Goal: Task Accomplishment & Management: Manage account settings

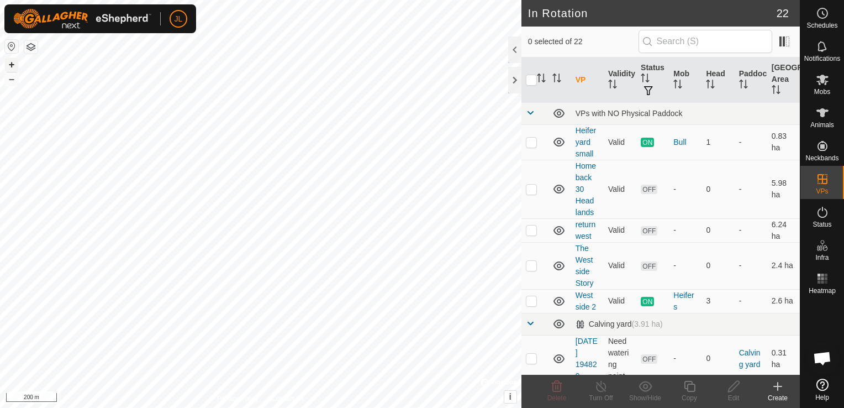
click at [12, 65] on button "+" at bounding box center [11, 64] width 13 height 13
click at [0, 139] on html "JL Schedules Notifications Mobs Animals Neckbands VPs Status Infra Heatmap Help…" at bounding box center [422, 204] width 844 height 408
checkbox input "false"
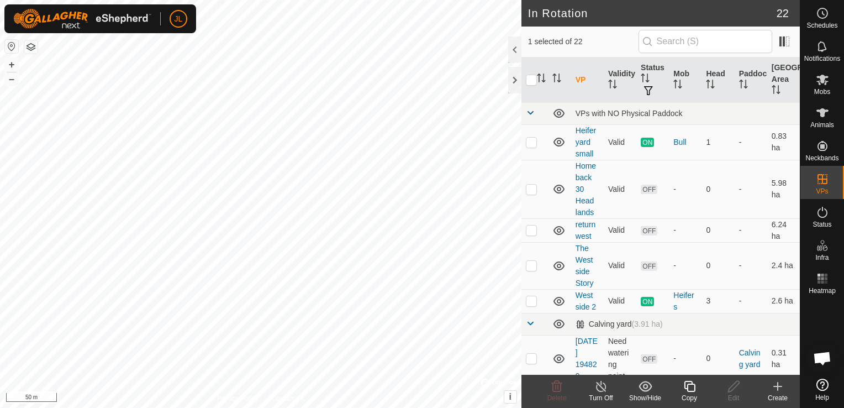
checkbox input "true"
click at [732, 390] on icon at bounding box center [734, 386] width 14 height 13
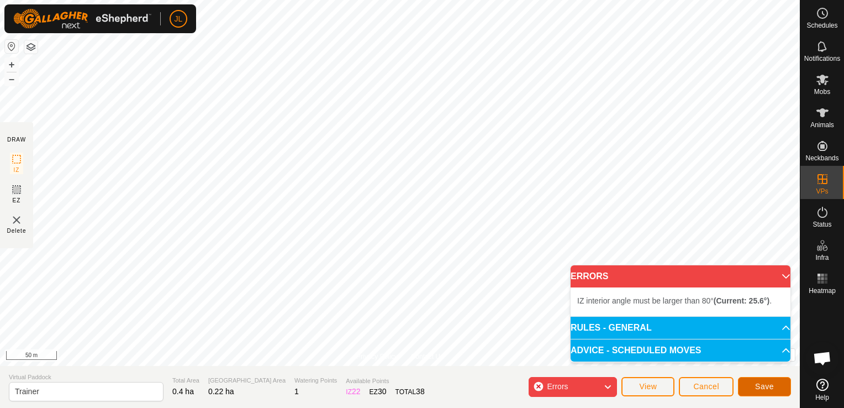
click at [758, 385] on span "Save" at bounding box center [764, 386] width 19 height 9
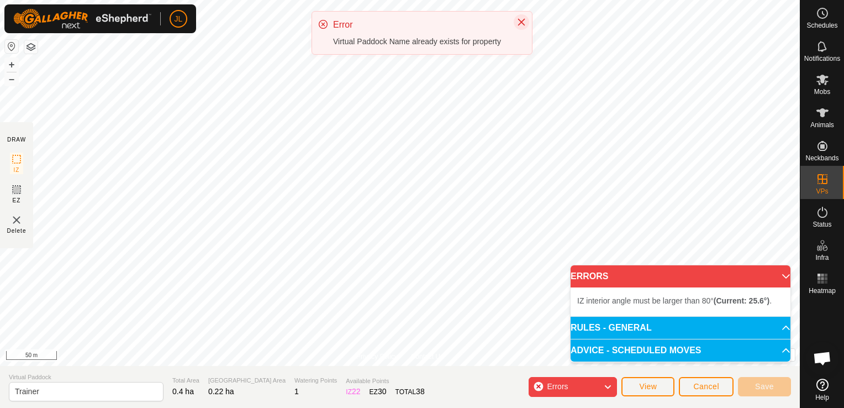
click at [521, 21] on icon "Close" at bounding box center [521, 22] width 7 height 7
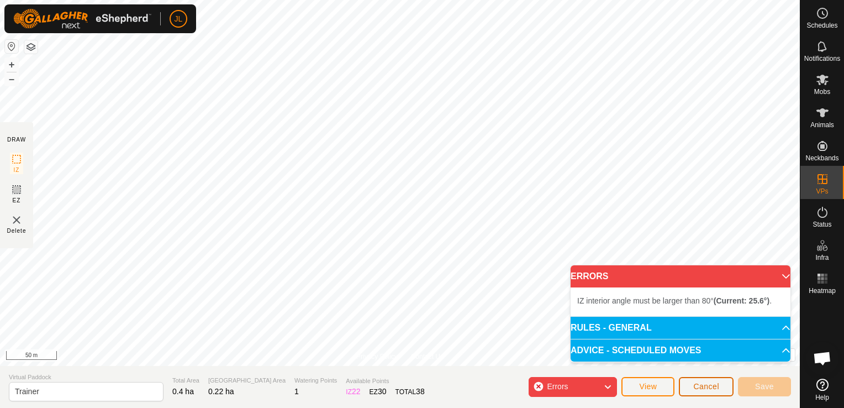
click at [700, 388] on span "Cancel" at bounding box center [706, 386] width 26 height 9
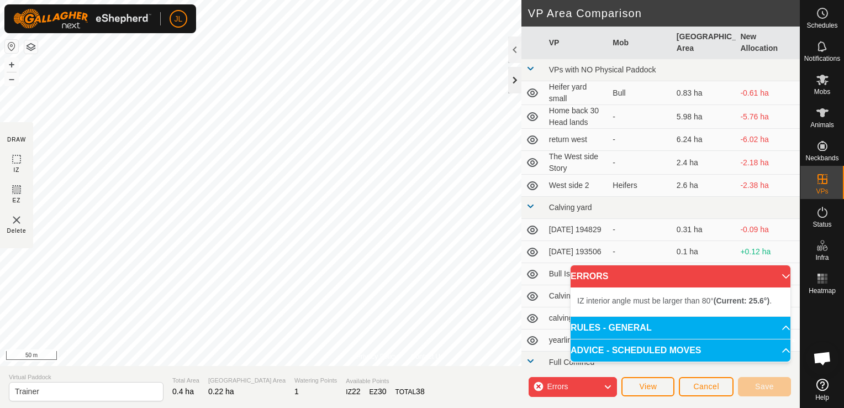
click at [513, 82] on div at bounding box center [514, 80] width 13 height 27
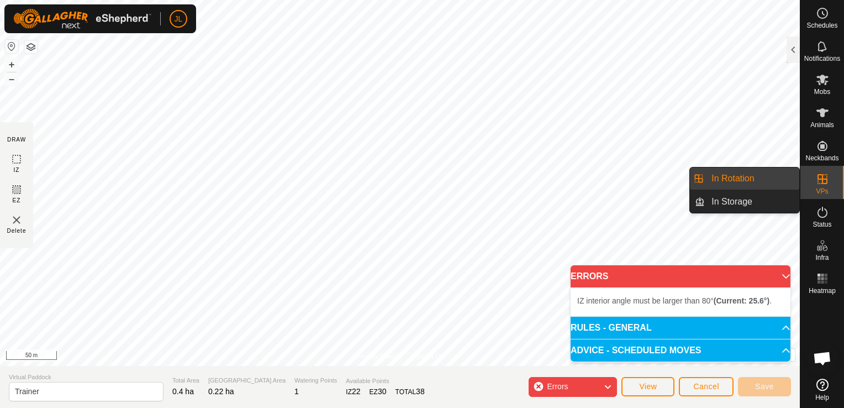
click at [832, 186] on div "VPs" at bounding box center [823, 182] width 44 height 33
click at [775, 180] on link "In Rotation" at bounding box center [752, 178] width 94 height 22
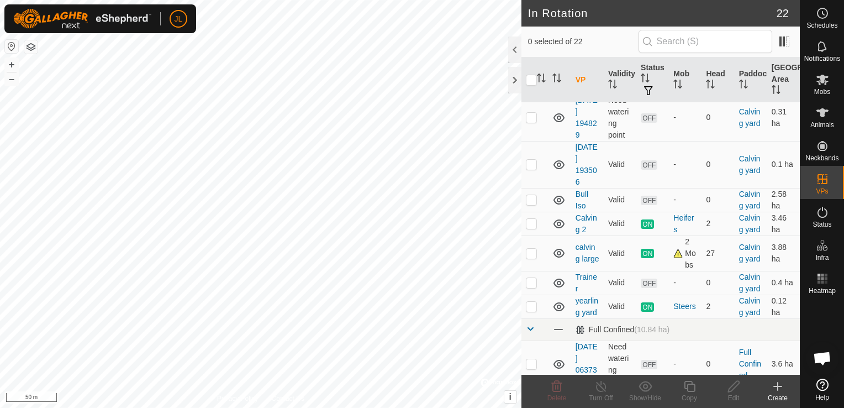
scroll to position [265, 0]
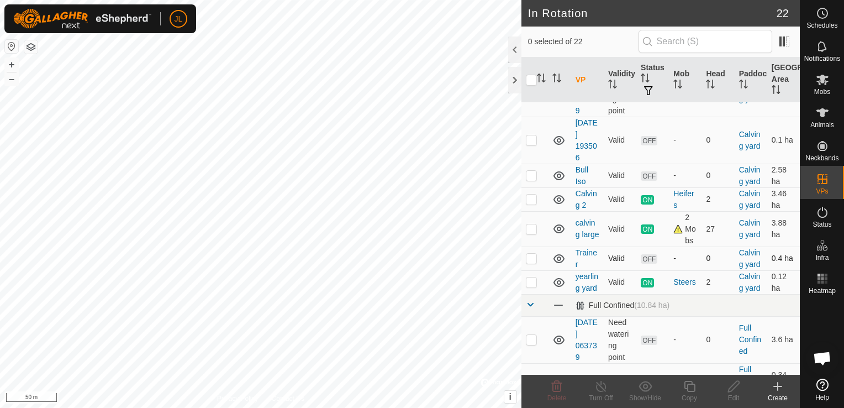
click at [532, 262] on p-checkbox at bounding box center [531, 258] width 11 height 9
checkbox input "true"
click at [735, 390] on icon at bounding box center [734, 386] width 14 height 13
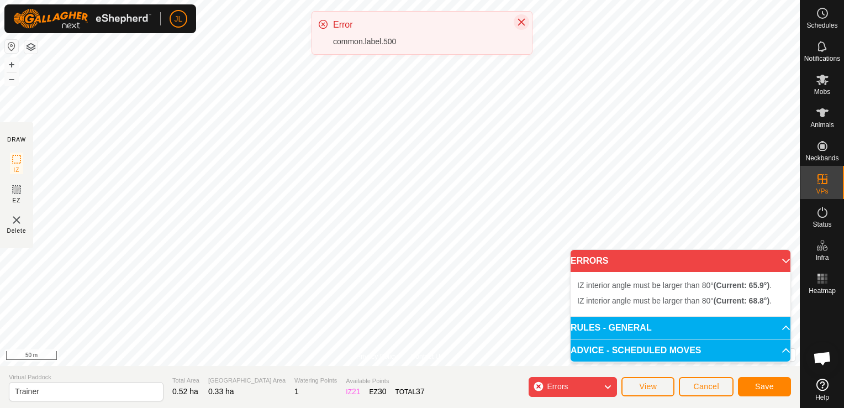
click at [522, 28] on button "Close" at bounding box center [521, 21] width 15 height 15
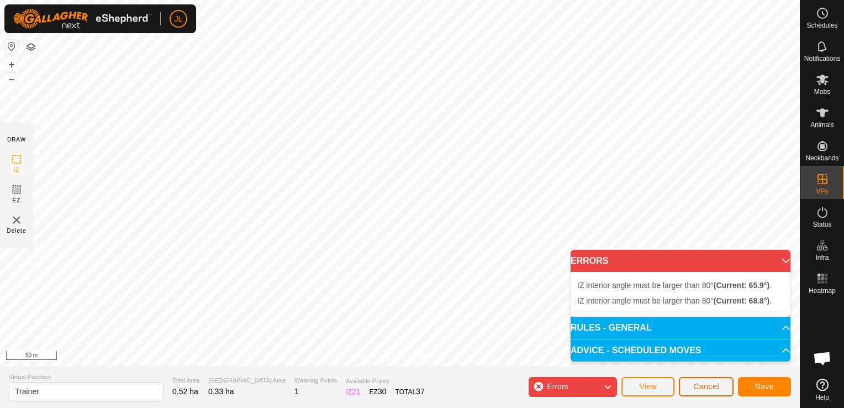
click at [708, 392] on button "Cancel" at bounding box center [706, 386] width 55 height 19
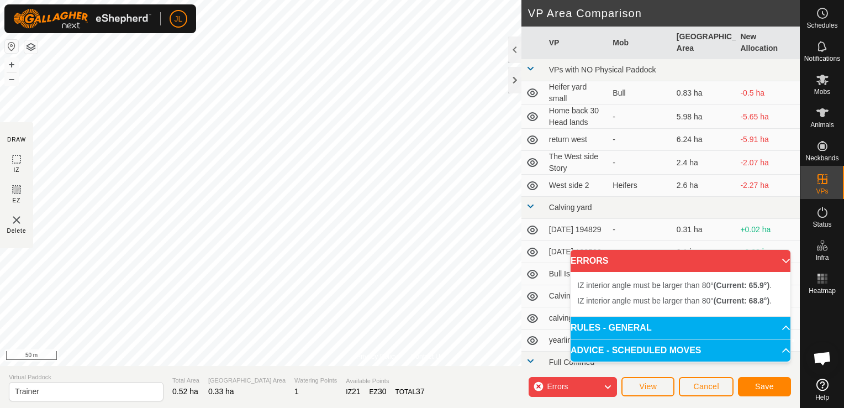
click at [782, 257] on p-accordion-header "ERRORS" at bounding box center [681, 261] width 220 height 22
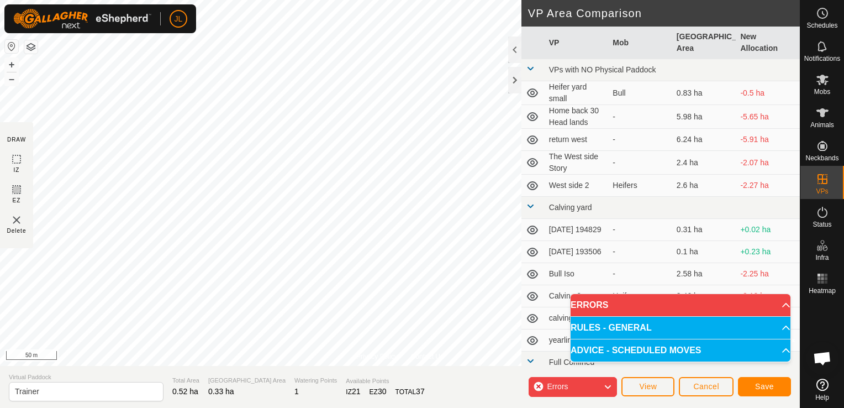
click at [539, 390] on div "Errors" at bounding box center [573, 387] width 88 height 20
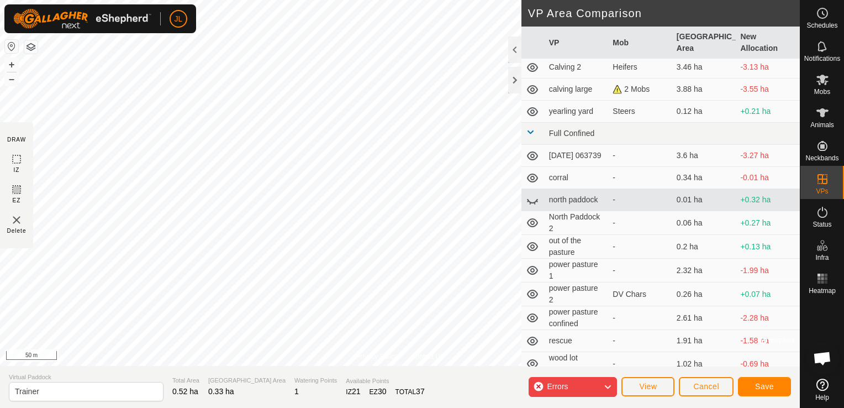
scroll to position [230, 0]
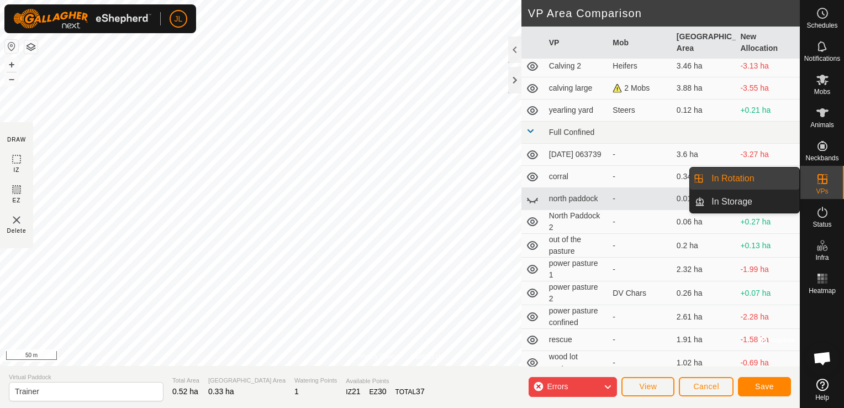
click at [824, 191] on span "VPs" at bounding box center [822, 191] width 12 height 7
click at [756, 178] on link "In Rotation" at bounding box center [752, 178] width 94 height 22
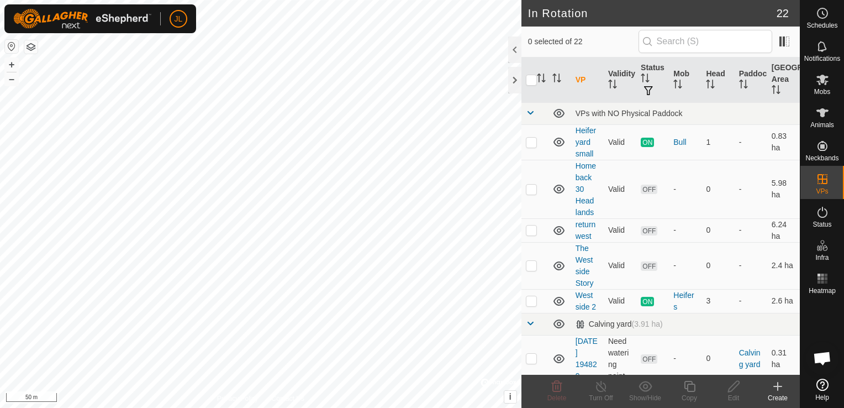
scroll to position [278, 0]
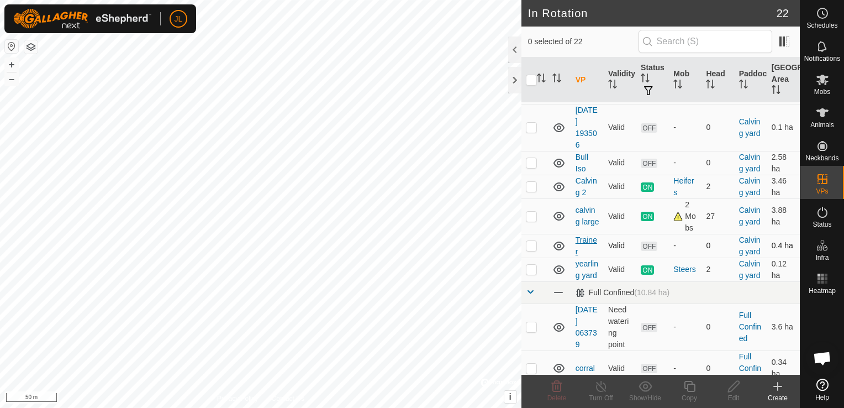
click at [587, 249] on link "Trainer" at bounding box center [587, 245] width 22 height 20
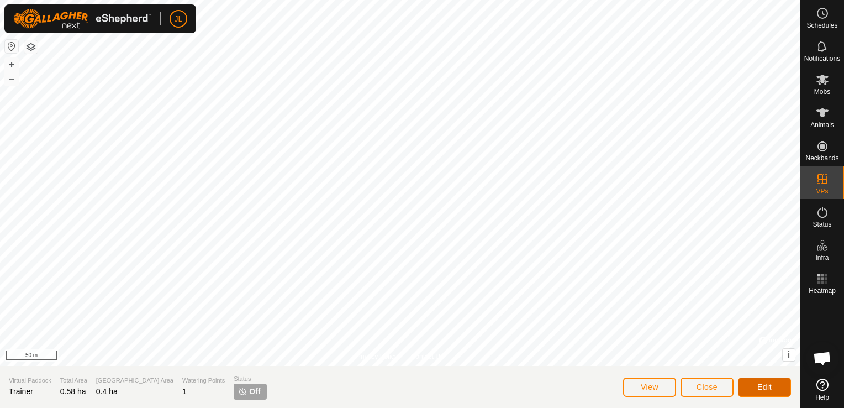
click at [764, 385] on span "Edit" at bounding box center [765, 386] width 14 height 9
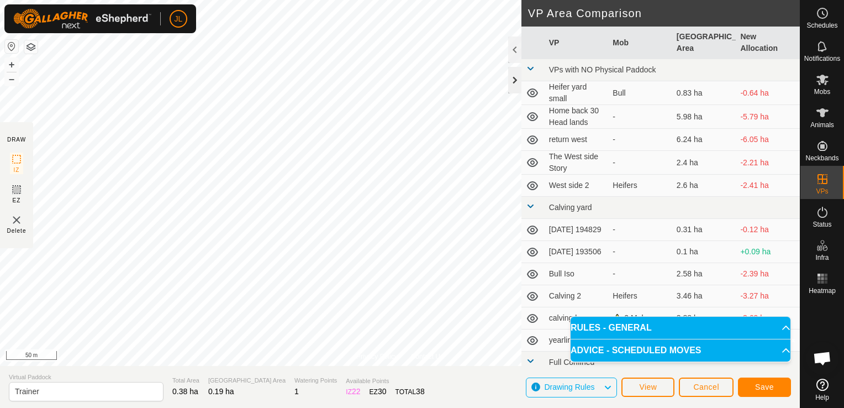
click at [517, 81] on div at bounding box center [514, 80] width 13 height 27
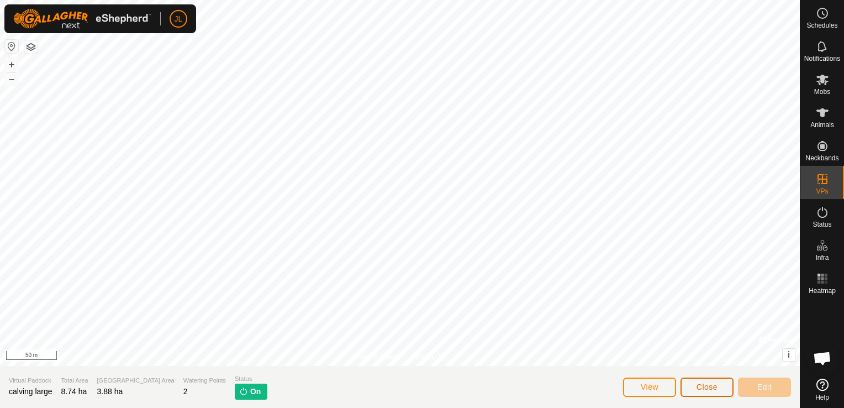
click at [703, 386] on span "Close" at bounding box center [707, 386] width 21 height 9
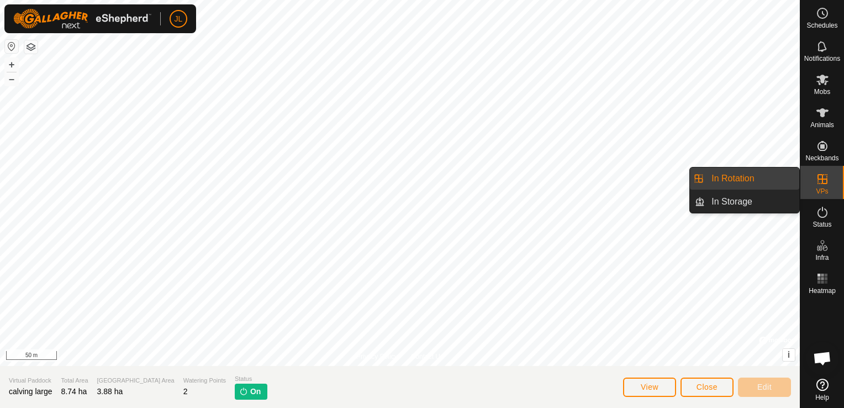
click at [829, 181] on es-virtualpaddocks-svg-icon at bounding box center [823, 179] width 20 height 18
click at [776, 178] on link "In Rotation" at bounding box center [752, 178] width 94 height 22
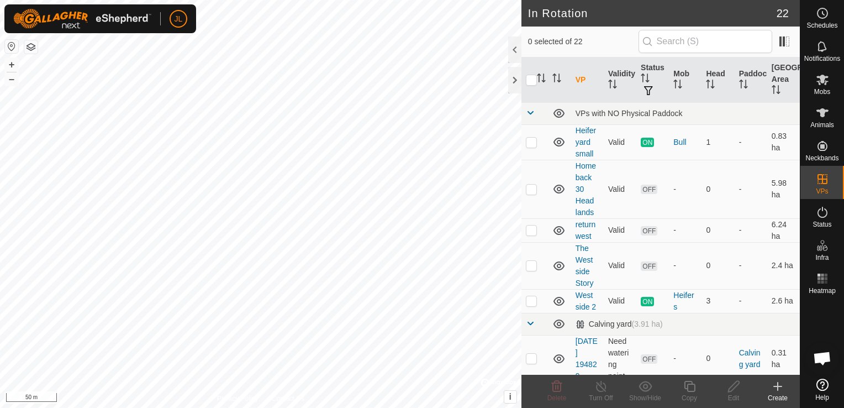
scroll to position [278, 0]
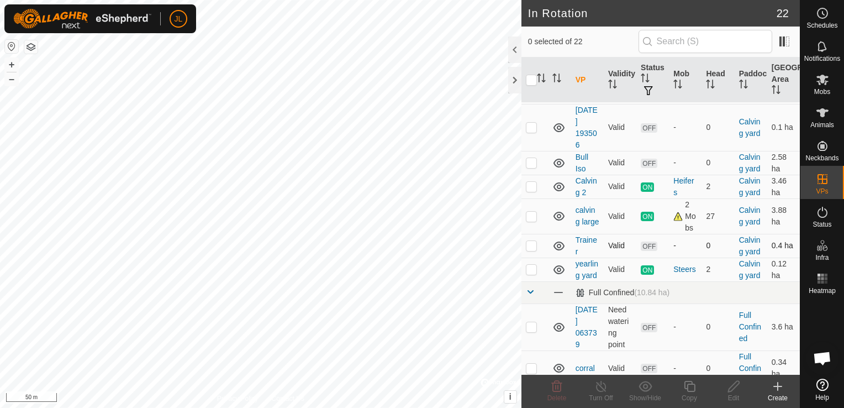
click at [533, 250] on p-checkbox at bounding box center [531, 245] width 11 height 9
checkbox input "true"
click at [734, 390] on icon at bounding box center [734, 386] width 14 height 13
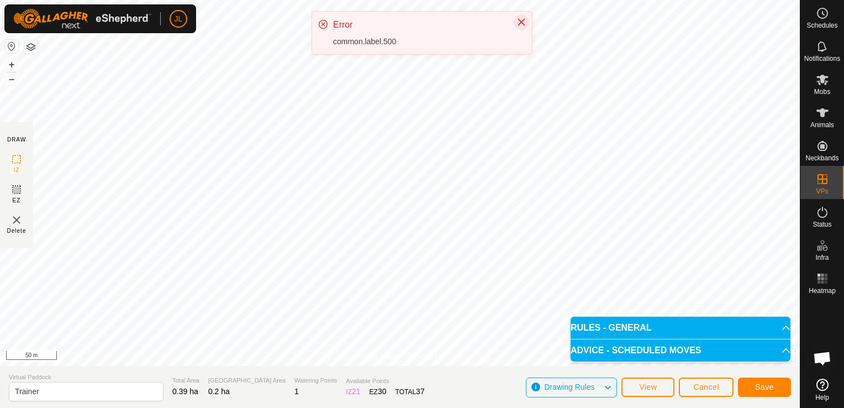
click at [526, 23] on icon "Close" at bounding box center [521, 22] width 9 height 9
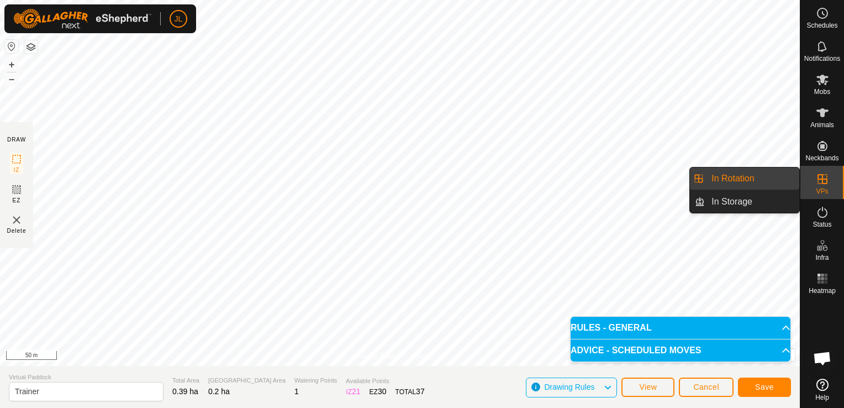
click at [824, 178] on icon at bounding box center [822, 178] width 13 height 13
click at [752, 176] on link "In Rotation" at bounding box center [752, 178] width 94 height 22
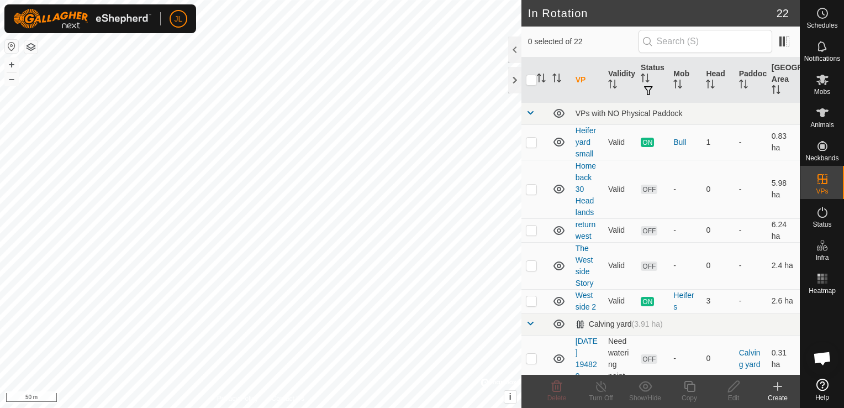
scroll to position [278, 0]
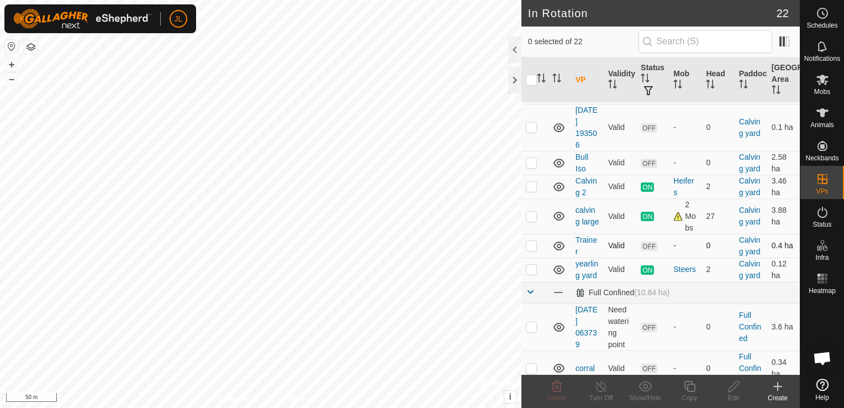
click at [529, 250] on p-checkbox at bounding box center [531, 245] width 11 height 9
checkbox input "true"
click at [733, 389] on icon at bounding box center [733, 386] width 11 height 11
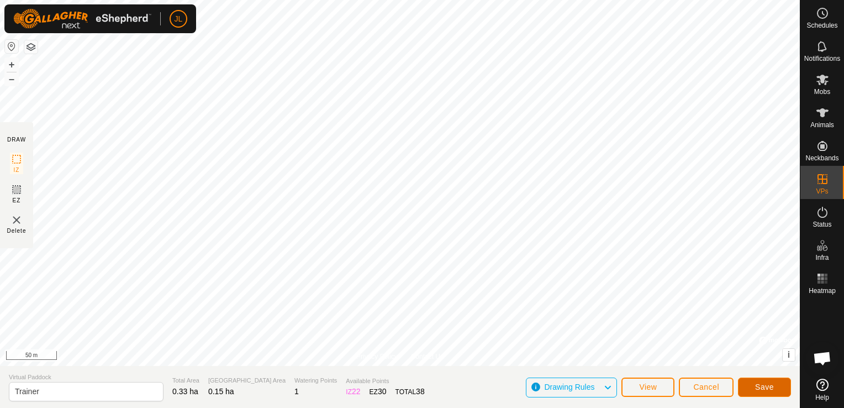
click at [758, 384] on span "Save" at bounding box center [764, 386] width 19 height 9
click at [705, 387] on span "Cancel" at bounding box center [706, 386] width 26 height 9
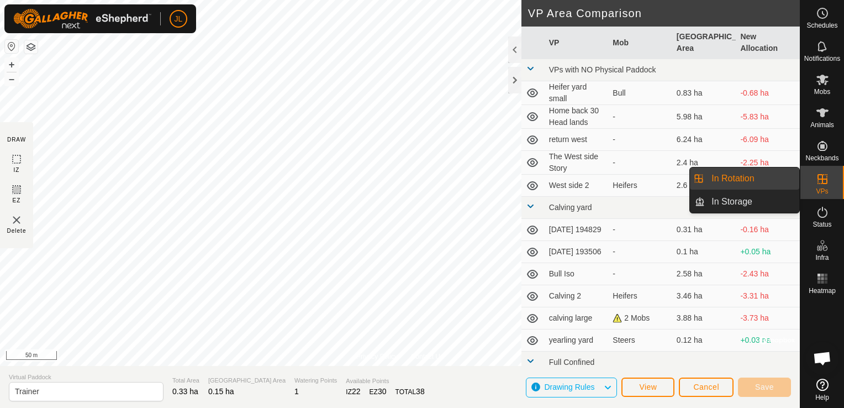
click at [767, 183] on link "In Rotation" at bounding box center [752, 178] width 94 height 22
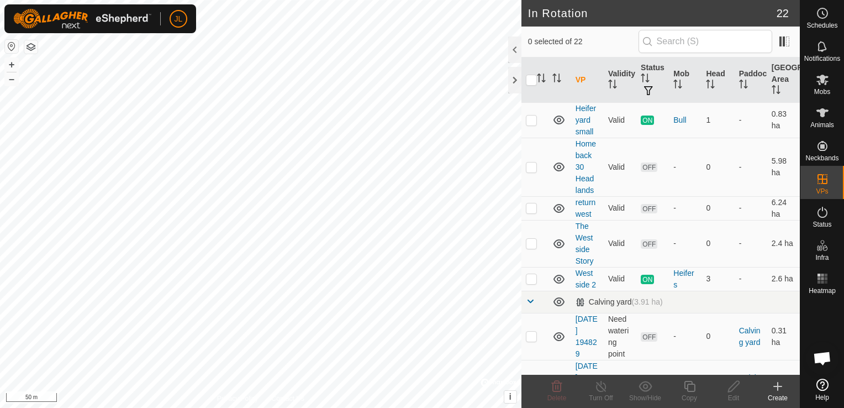
scroll to position [300, 0]
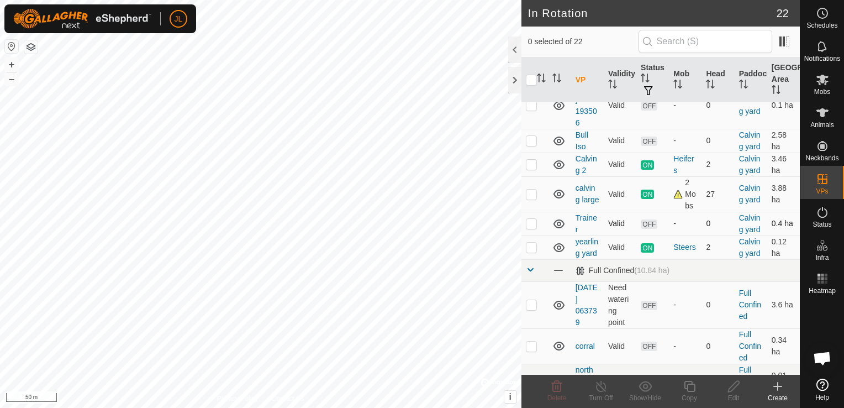
click at [528, 228] on p-checkbox at bounding box center [531, 223] width 11 height 9
checkbox input "true"
click at [729, 386] on icon at bounding box center [734, 386] width 14 height 13
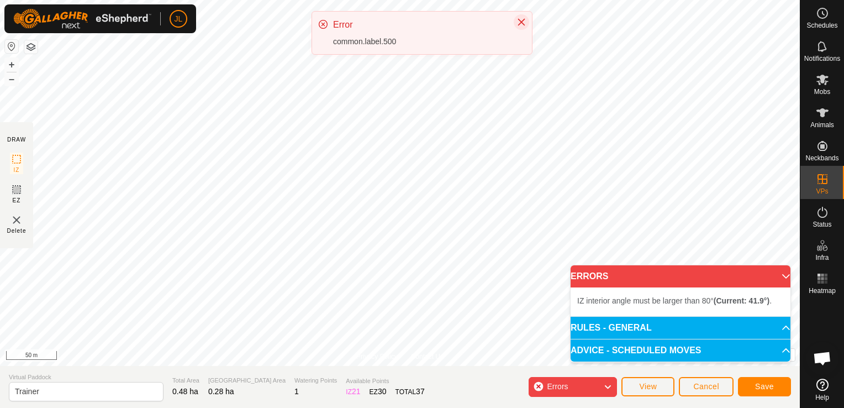
click at [524, 22] on icon "Close" at bounding box center [521, 22] width 9 height 9
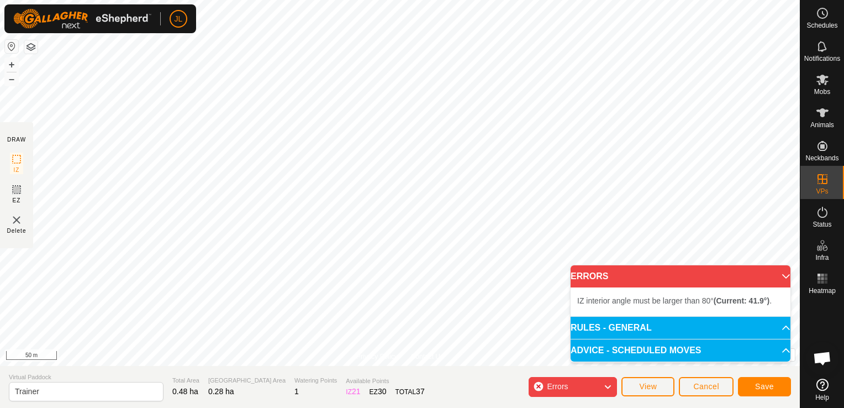
click at [540, 385] on div "Errors" at bounding box center [573, 387] width 88 height 20
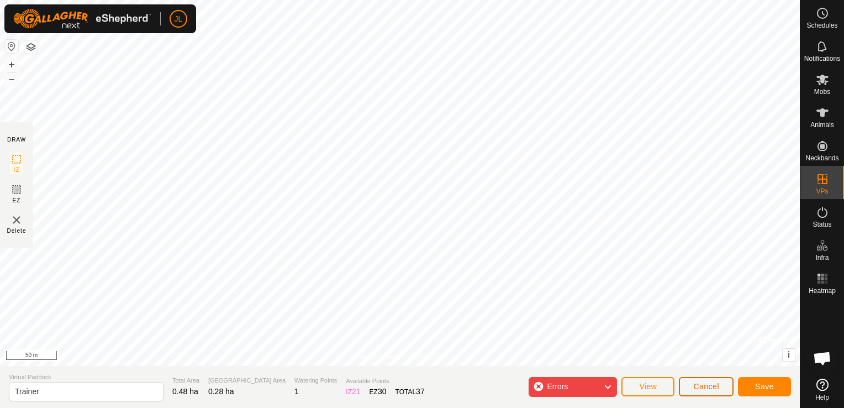
click at [716, 390] on span "Cancel" at bounding box center [706, 386] width 26 height 9
